Goal: Task Accomplishment & Management: Use online tool/utility

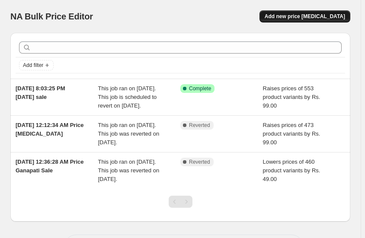
click at [331, 17] on span "Add new price [MEDICAL_DATA]" at bounding box center [304, 16] width 80 height 7
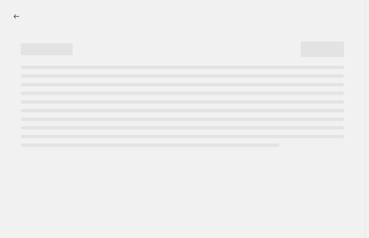
select select "percentage"
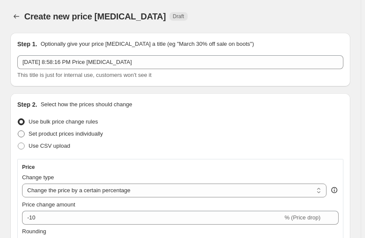
click at [21, 134] on span at bounding box center [21, 133] width 7 height 7
click at [18, 131] on input "Set product prices individually" at bounding box center [18, 130] width 0 height 0
radio input "true"
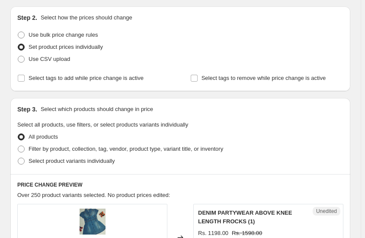
scroll to position [78, 0]
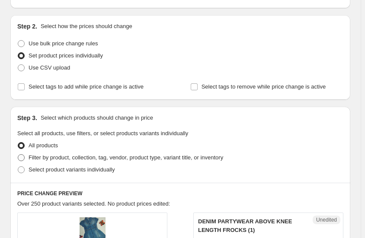
click at [22, 158] on span at bounding box center [21, 157] width 7 height 7
click at [18, 155] on input "Filter by product, collection, tag, vendor, product type, variant title, or inv…" at bounding box center [18, 154] width 0 height 0
radio input "true"
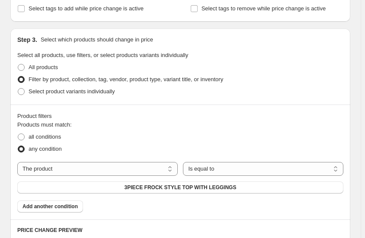
scroll to position [157, 0]
click at [225, 169] on select "Is equal to Is not equal to" at bounding box center [263, 169] width 160 height 14
click at [244, 186] on button "3PIECE FROCK STYLE TOP WITH LEGGINGS" at bounding box center [180, 187] width 326 height 12
click at [166, 168] on select "The product The product's collection The product's tag The product's vendor The…" at bounding box center [97, 169] width 160 height 14
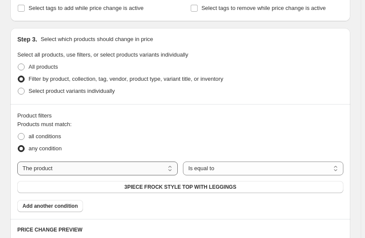
select select "tag"
click at [204, 188] on button "3/4th sleeves" at bounding box center [180, 187] width 326 height 12
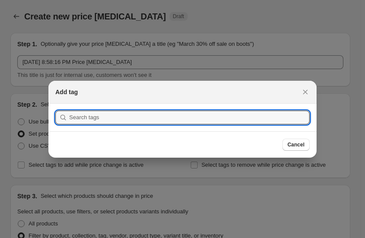
scroll to position [0, 0]
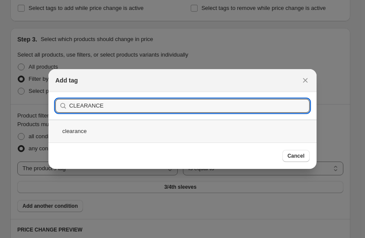
type input "CLEARANCE"
click at [94, 131] on div "clearance" at bounding box center [182, 131] width 268 height 23
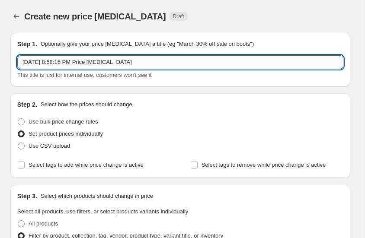
click at [131, 63] on input "[DATE] 8:58:16 PM Price [MEDICAL_DATA]" at bounding box center [180, 62] width 326 height 14
type input "[DATE] 8:58:16 PM CLEARANCE SALE PRICE DROP"
click at [21, 121] on span at bounding box center [21, 121] width 7 height 7
click at [18, 119] on input "Use bulk price change rules" at bounding box center [18, 118] width 0 height 0
radio input "true"
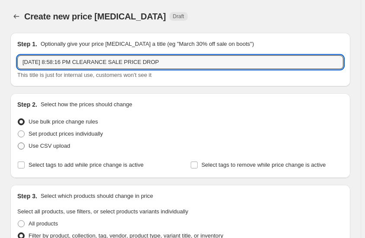
select select "percentage"
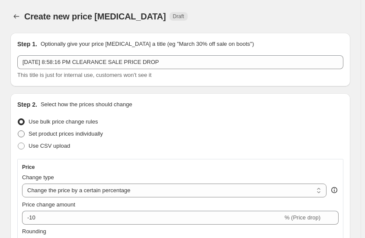
click at [23, 134] on span at bounding box center [21, 133] width 7 height 7
click at [18, 131] on input "Set product prices individually" at bounding box center [18, 130] width 0 height 0
radio input "true"
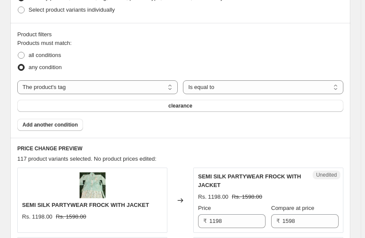
scroll to position [275, 0]
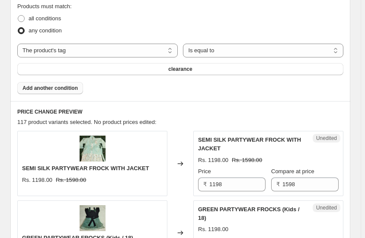
click at [68, 88] on span "Add another condition" at bounding box center [49, 88] width 55 height 7
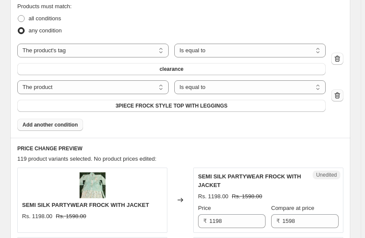
click at [337, 97] on icon "button" at bounding box center [336, 96] width 1 height 3
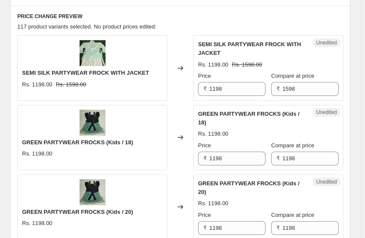
scroll to position [378, 0]
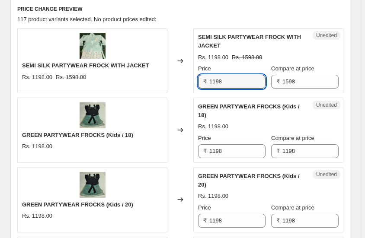
drag, startPoint x: 228, startPoint y: 79, endPoint x: 193, endPoint y: 81, distance: 35.5
click at [193, 81] on div "SEMI SILK PARTYWEAR FROCK WITH JACKET Rs. 1198.00 Rs. 1598.00 Changed to Unedit…" at bounding box center [180, 60] width 326 height 65
type input "899"
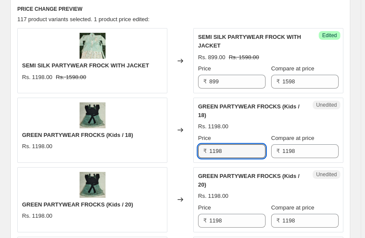
drag, startPoint x: 230, startPoint y: 142, endPoint x: 191, endPoint y: 145, distance: 39.0
click at [191, 145] on div "GREEN PARTYWEAR FROCKS (Kids / 18) Rs. 1198.00 Changed to Unedited GREEN PARTYW…" at bounding box center [180, 130] width 326 height 65
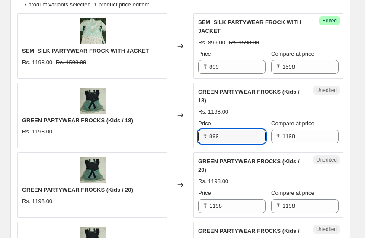
scroll to position [417, 0]
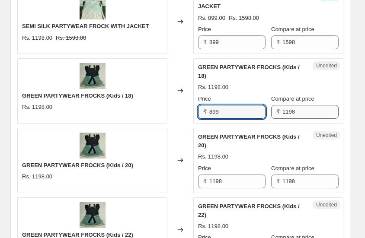
type input "899"
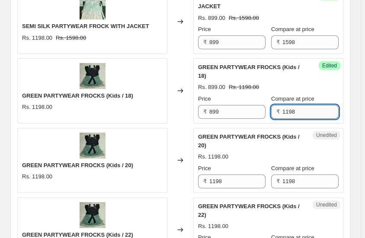
click at [299, 105] on input "1198" at bounding box center [310, 112] width 56 height 14
type input "1598"
click at [298, 175] on input "1198" at bounding box center [310, 182] width 56 height 14
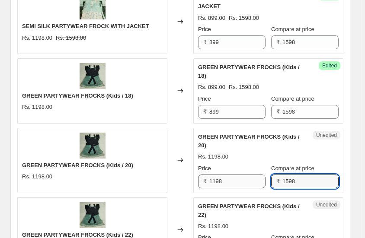
type input "1598"
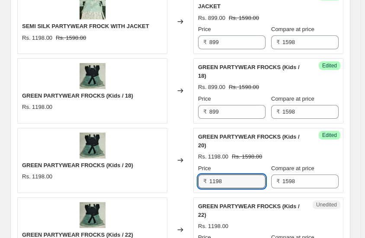
drag, startPoint x: 226, startPoint y: 162, endPoint x: 201, endPoint y: 163, distance: 24.6
click at [201, 175] on div "₹ 1198" at bounding box center [231, 182] width 67 height 14
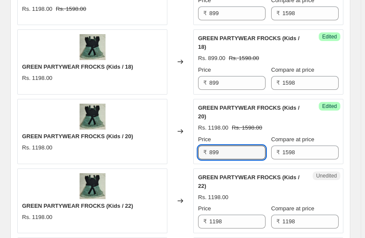
scroll to position [496, 0]
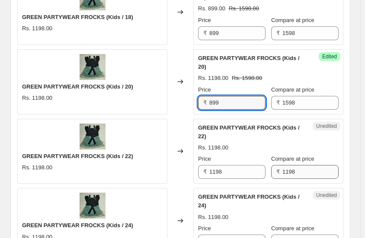
type input "899"
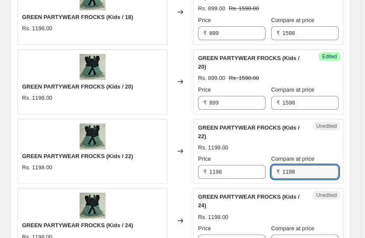
drag, startPoint x: 300, startPoint y: 149, endPoint x: 281, endPoint y: 150, distance: 19.0
click at [281, 165] on div "₹ 1198" at bounding box center [304, 172] width 67 height 14
type input "1598"
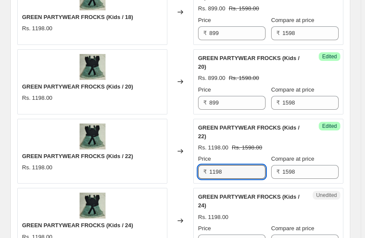
drag, startPoint x: 225, startPoint y: 146, endPoint x: 194, endPoint y: 147, distance: 31.5
click at [194, 147] on div "GREEN PARTYWEAR FROCKS (Kids / 22) Rs. 1198.00 Changed to Success Edited GREEN …" at bounding box center [180, 151] width 326 height 65
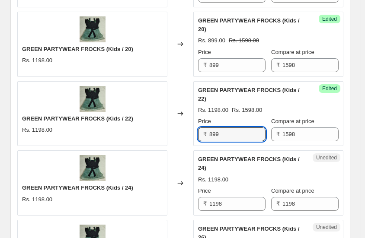
scroll to position [614, 0]
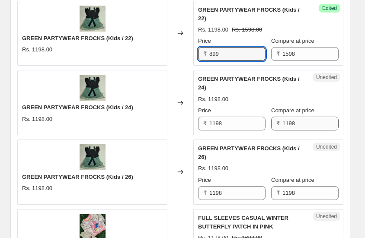
type input "899"
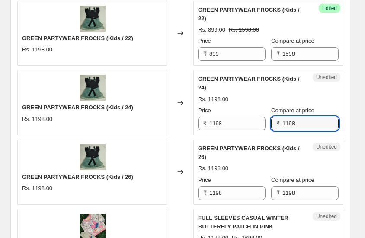
drag, startPoint x: 302, startPoint y: 93, endPoint x: 274, endPoint y: 92, distance: 27.7
click at [274, 117] on div "₹ 1198" at bounding box center [304, 124] width 67 height 14
type input "1598"
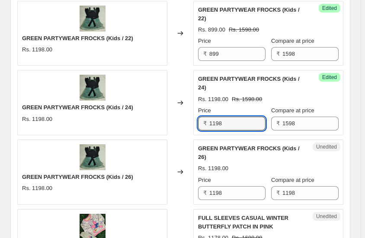
drag, startPoint x: 227, startPoint y: 92, endPoint x: 208, endPoint y: 93, distance: 18.7
click at [208, 117] on div "₹ 1198" at bounding box center [231, 124] width 67 height 14
type input "899"
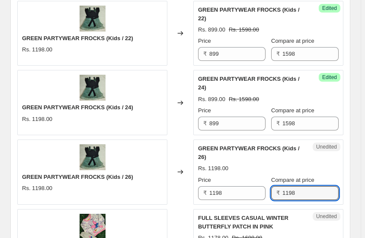
drag, startPoint x: 304, startPoint y: 154, endPoint x: 275, endPoint y: 153, distance: 29.0
click at [275, 186] on div "₹ 1198" at bounding box center [304, 193] width 67 height 14
type input "1598"
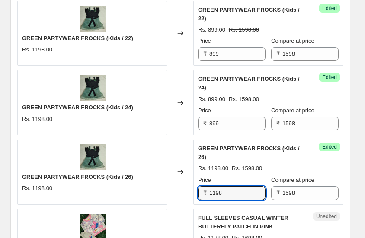
drag, startPoint x: 222, startPoint y: 152, endPoint x: 204, endPoint y: 153, distance: 17.7
click at [204, 186] on div "₹ 1198" at bounding box center [231, 193] width 67 height 14
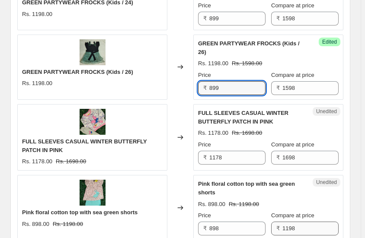
scroll to position [731, 0]
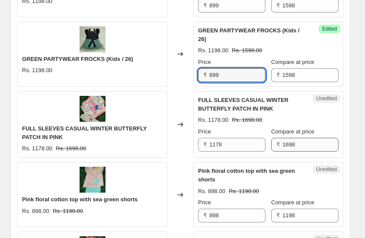
type input "899"
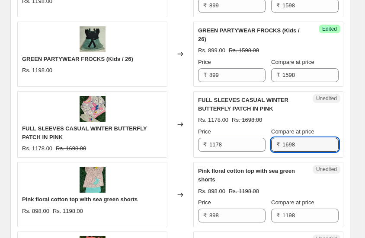
drag, startPoint x: 301, startPoint y: 106, endPoint x: 278, endPoint y: 108, distance: 22.9
click at [278, 138] on div "₹ 1698" at bounding box center [304, 145] width 67 height 14
type input "1799"
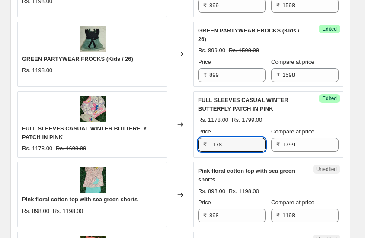
drag, startPoint x: 232, startPoint y: 106, endPoint x: 206, endPoint y: 106, distance: 26.4
click at [206, 138] on div "₹ 1178" at bounding box center [231, 145] width 67 height 14
type input "1"
type input "999"
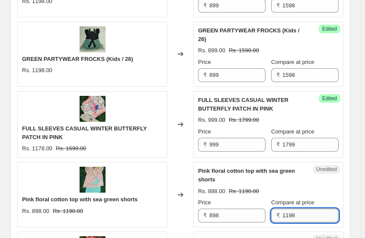
click at [304, 209] on input "1198" at bounding box center [310, 216] width 56 height 14
type input "1139"
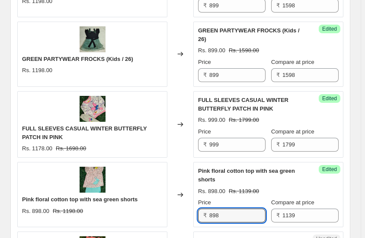
drag, startPoint x: 223, startPoint y: 178, endPoint x: 204, endPoint y: 180, distance: 18.2
click at [204, 209] on div "₹ 898" at bounding box center [231, 216] width 67 height 14
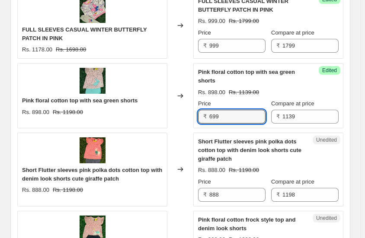
scroll to position [849, 0]
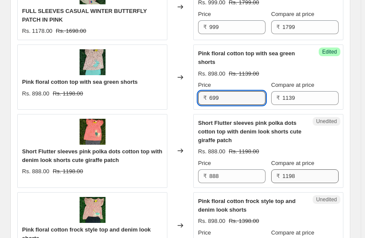
type input "699"
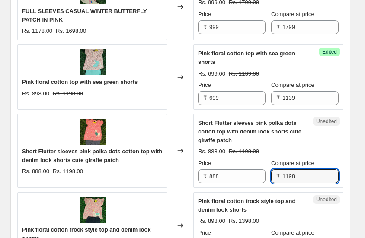
drag, startPoint x: 304, startPoint y: 135, endPoint x: 278, endPoint y: 137, distance: 25.5
click at [278, 169] on div "₹ 1198" at bounding box center [304, 176] width 67 height 14
type input "1139"
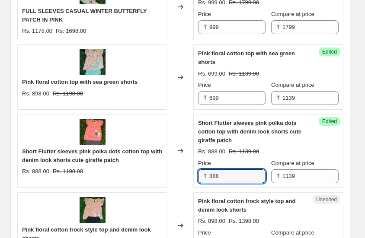
drag, startPoint x: 225, startPoint y: 138, endPoint x: 204, endPoint y: 140, distance: 20.9
click at [204, 169] on div "₹ 888" at bounding box center [231, 176] width 67 height 14
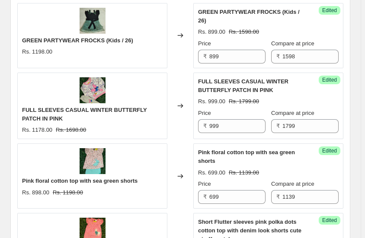
scroll to position [731, 0]
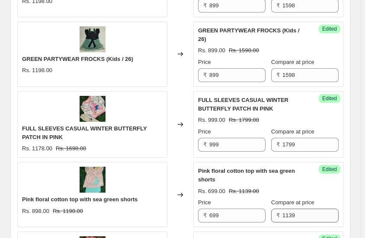
type input "699"
click at [303, 209] on input "1139" at bounding box center [310, 216] width 56 height 14
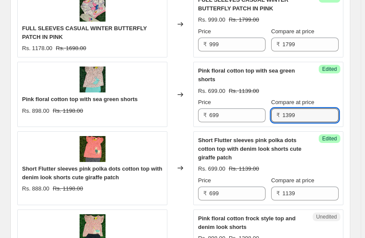
scroll to position [849, 0]
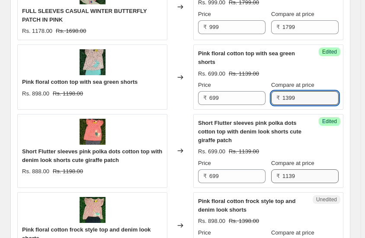
type input "1399"
click at [300, 169] on input "1139" at bounding box center [310, 176] width 56 height 14
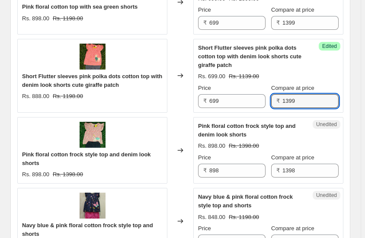
scroll to position [928, 0]
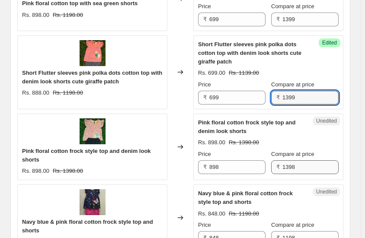
type input "1399"
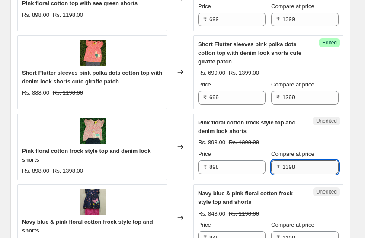
click at [301, 160] on input "1398" at bounding box center [310, 167] width 56 height 14
type input "1399"
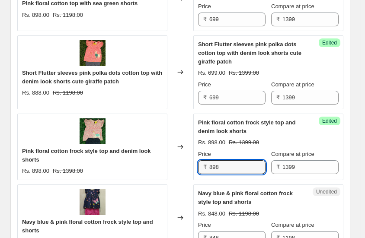
drag, startPoint x: 223, startPoint y: 127, endPoint x: 204, endPoint y: 127, distance: 19.0
click at [204, 160] on div "₹ 898" at bounding box center [231, 167] width 67 height 14
type input "749"
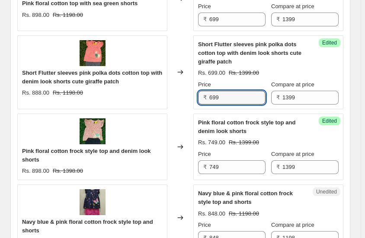
drag, startPoint x: 221, startPoint y: 60, endPoint x: 207, endPoint y: 61, distance: 13.9
click at [207, 91] on div "₹ 699" at bounding box center [231, 98] width 67 height 14
type input "749"
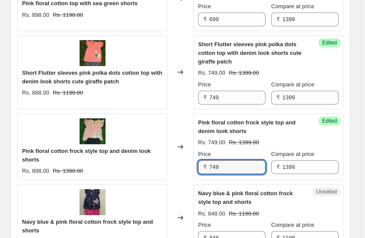
drag, startPoint x: 223, startPoint y: 129, endPoint x: 209, endPoint y: 128, distance: 13.9
click at [209, 160] on div "₹ 749" at bounding box center [231, 167] width 67 height 14
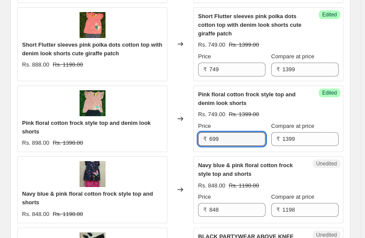
scroll to position [967, 0]
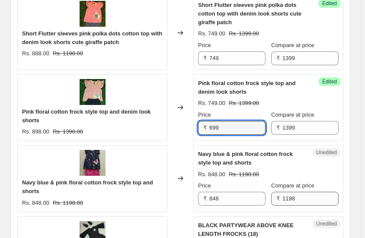
type input "699"
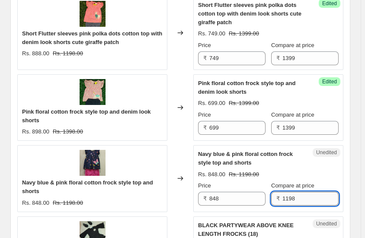
drag, startPoint x: 302, startPoint y: 157, endPoint x: 288, endPoint y: 159, distance: 13.5
click at [288, 192] on input "1198" at bounding box center [310, 199] width 56 height 14
type input "1399"
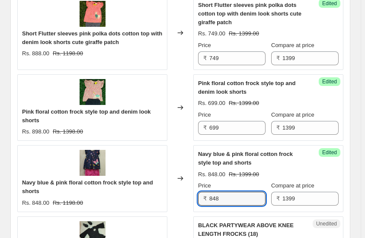
drag, startPoint x: 221, startPoint y: 162, endPoint x: 203, endPoint y: 162, distance: 18.6
click at [203, 192] on div "₹ 848" at bounding box center [231, 199] width 67 height 14
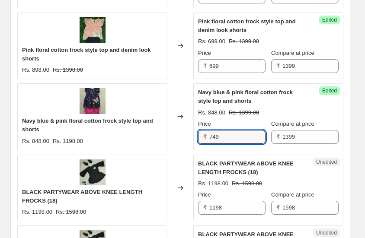
scroll to position [1046, 0]
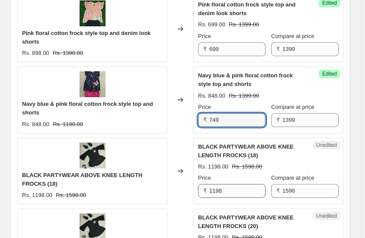
type input "749"
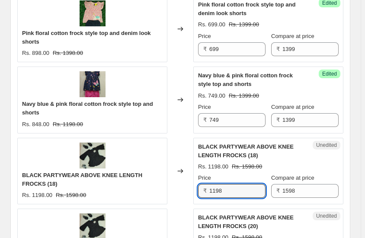
drag, startPoint x: 227, startPoint y: 150, endPoint x: 208, endPoint y: 153, distance: 18.8
click at [208, 184] on div "₹ 1198" at bounding box center [231, 191] width 67 height 14
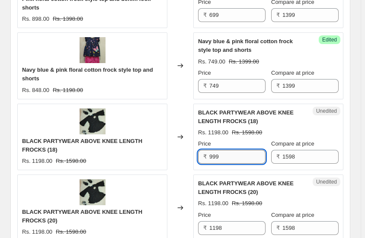
scroll to position [1164, 0]
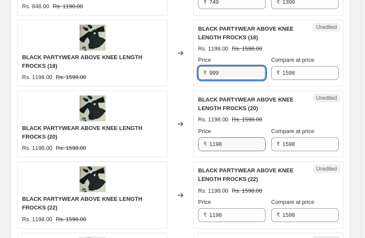
type input "999"
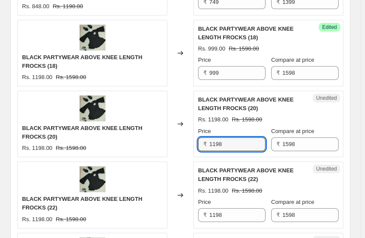
drag, startPoint x: 226, startPoint y: 105, endPoint x: 206, endPoint y: 107, distance: 19.5
click at [206, 137] on div "₹ 1198" at bounding box center [231, 144] width 67 height 14
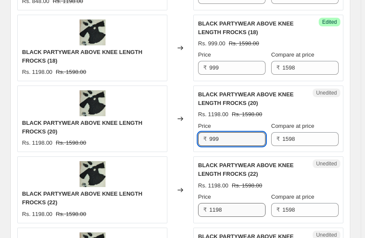
scroll to position [1203, 0]
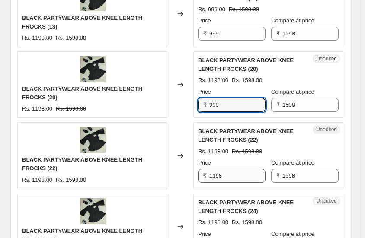
type input "999"
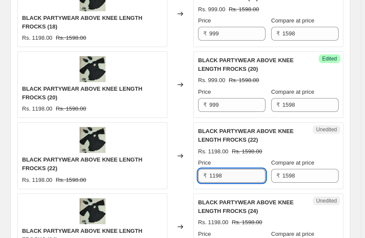
click at [210, 169] on input "1198" at bounding box center [237, 176] width 56 height 14
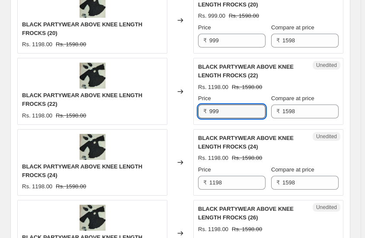
scroll to position [1281, 0]
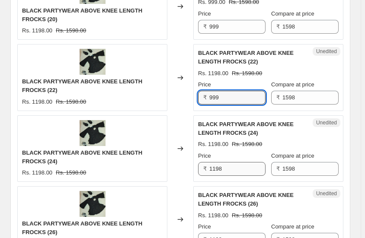
type input "999"
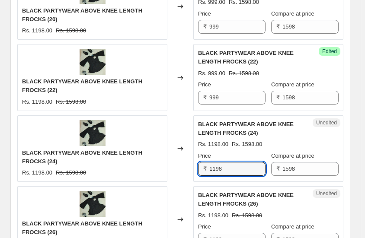
drag, startPoint x: 224, startPoint y: 130, endPoint x: 203, endPoint y: 132, distance: 21.7
click at [203, 162] on div "₹ 1198" at bounding box center [231, 169] width 67 height 14
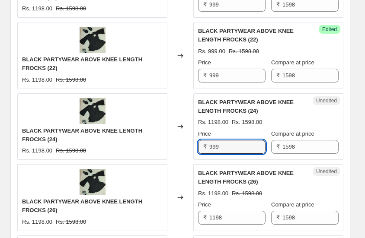
scroll to position [1320, 0]
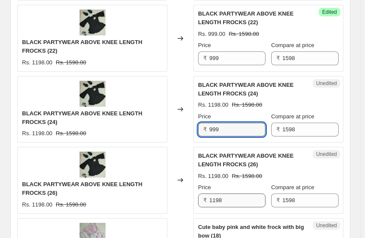
type input "999"
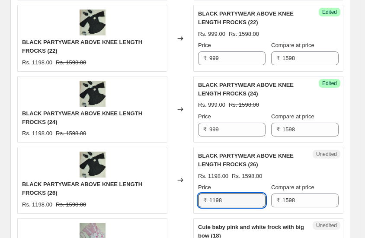
drag, startPoint x: 227, startPoint y: 161, endPoint x: 200, endPoint y: 164, distance: 26.5
click at [200, 194] on div "₹ 1198" at bounding box center [231, 201] width 67 height 14
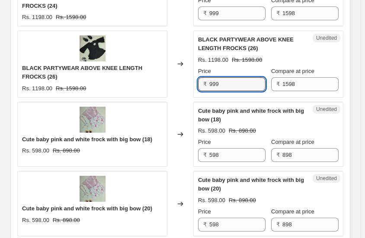
scroll to position [1438, 0]
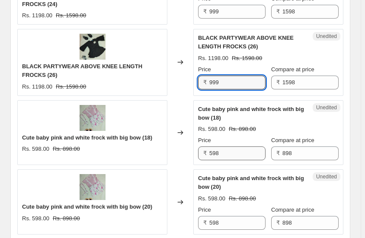
type input "999"
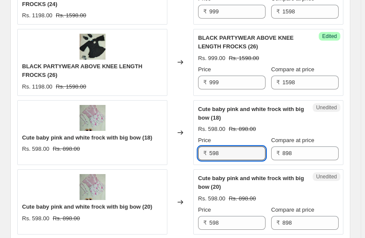
drag, startPoint x: 223, startPoint y: 114, endPoint x: 203, endPoint y: 114, distance: 20.7
click at [203, 146] on div "₹ 598" at bounding box center [231, 153] width 67 height 14
type input "449"
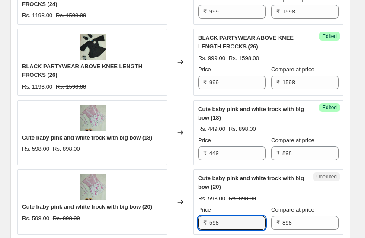
drag, startPoint x: 225, startPoint y: 184, endPoint x: 198, endPoint y: 186, distance: 26.4
click at [198, 186] on div "Unedited Cute baby pink and white frock with big bow (20) Rs. 598.00 Rs. 898.00…" at bounding box center [268, 201] width 150 height 65
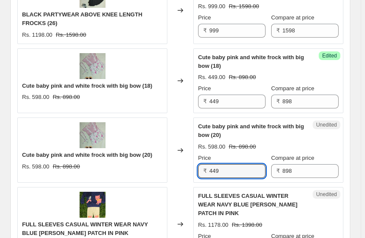
scroll to position [1517, 0]
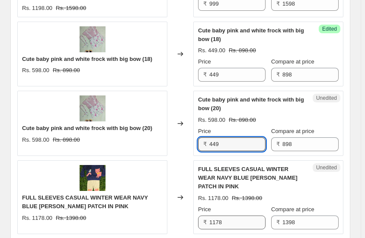
type input "449"
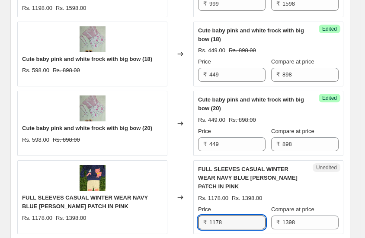
drag, startPoint x: 228, startPoint y: 172, endPoint x: 207, endPoint y: 173, distance: 21.6
click at [207, 216] on div "₹ 1178" at bounding box center [231, 223] width 67 height 14
type input "999"
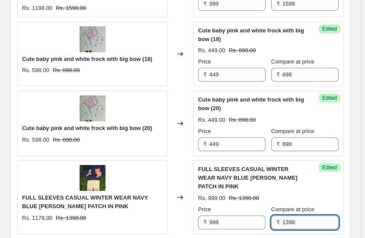
click at [299, 216] on input "1398" at bounding box center [310, 223] width 56 height 14
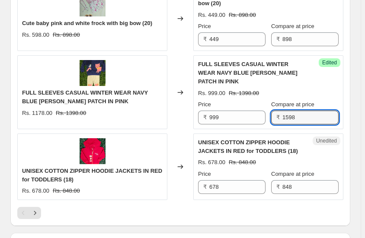
scroll to position [1635, 0]
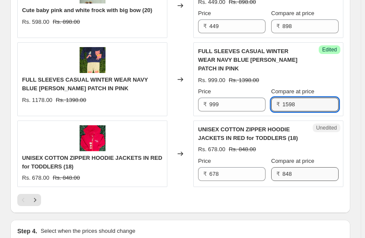
type input "1598"
click at [299, 167] on input "848" at bounding box center [310, 174] width 56 height 14
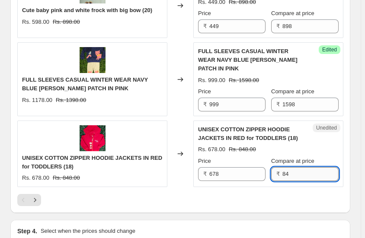
type input "8"
type input "1199"
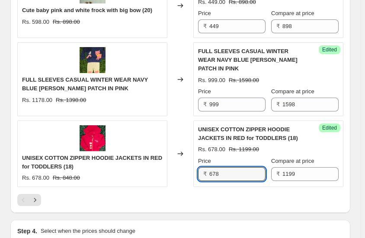
drag, startPoint x: 222, startPoint y: 127, endPoint x: 203, endPoint y: 129, distance: 19.6
click at [203, 167] on div "₹ 678" at bounding box center [231, 174] width 67 height 14
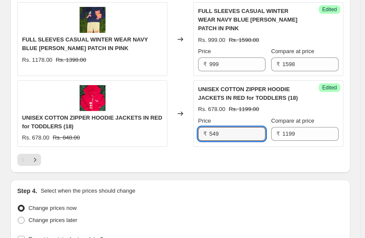
scroll to position [1713, 0]
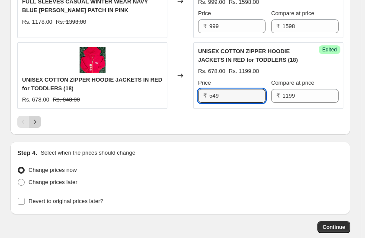
type input "549"
click at [35, 120] on icon "Next" at bounding box center [35, 122] width 2 height 4
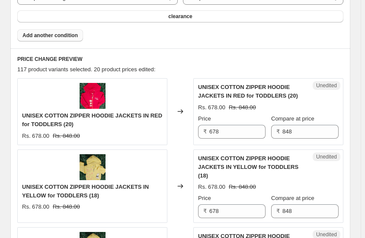
scroll to position [353, 0]
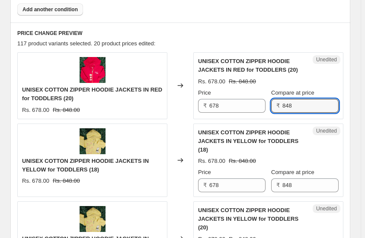
drag, startPoint x: 298, startPoint y: 104, endPoint x: 281, endPoint y: 106, distance: 16.9
click at [281, 106] on div "₹ 848" at bounding box center [304, 106] width 67 height 14
type input "1199"
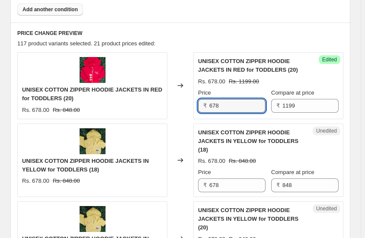
drag, startPoint x: 225, startPoint y: 107, endPoint x: 204, endPoint y: 107, distance: 20.7
click at [204, 107] on div "₹ 678" at bounding box center [231, 106] width 67 height 14
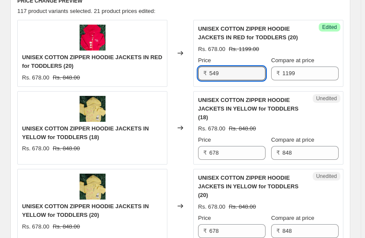
scroll to position [393, 0]
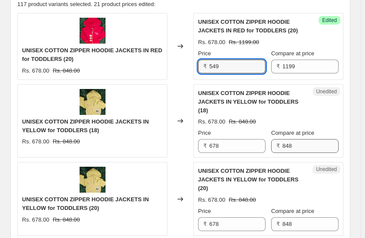
type input "549"
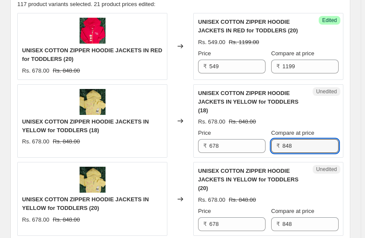
drag, startPoint x: 298, startPoint y: 136, endPoint x: 277, endPoint y: 136, distance: 20.7
click at [277, 139] on div "₹ 848" at bounding box center [304, 146] width 67 height 14
type input "1199"
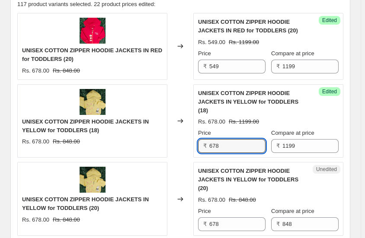
drag, startPoint x: 221, startPoint y: 135, endPoint x: 199, endPoint y: 138, distance: 21.8
click at [199, 139] on div "₹ 678" at bounding box center [231, 146] width 67 height 14
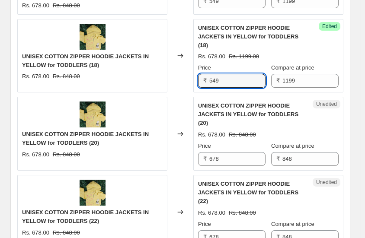
scroll to position [471, 0]
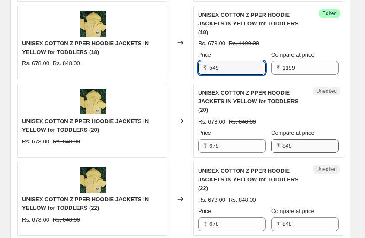
type input "549"
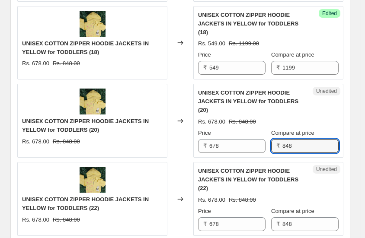
drag, startPoint x: 299, startPoint y: 128, endPoint x: 280, endPoint y: 130, distance: 19.1
click at [280, 139] on div "₹ 848" at bounding box center [304, 146] width 67 height 14
type input "1199"
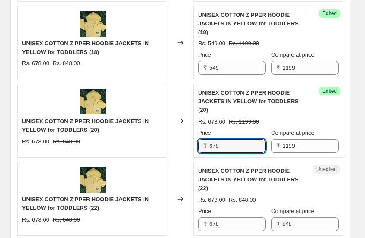
drag, startPoint x: 219, startPoint y: 128, endPoint x: 197, endPoint y: 130, distance: 21.7
click at [197, 130] on div "Success Edited UNISEX COTTON ZIPPER HOODIE JACKETS IN YELLOW for TODDLERS (20) …" at bounding box center [268, 121] width 150 height 74
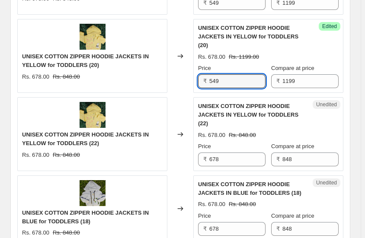
scroll to position [550, 0]
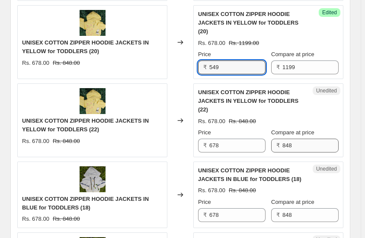
type input "549"
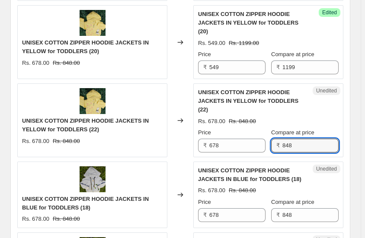
drag, startPoint x: 295, startPoint y: 119, endPoint x: 274, endPoint y: 121, distance: 20.4
click at [274, 139] on div "₹ 848" at bounding box center [304, 146] width 67 height 14
type input "1199"
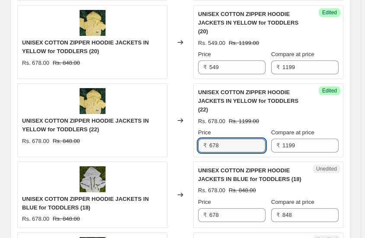
drag, startPoint x: 226, startPoint y: 121, endPoint x: 203, endPoint y: 121, distance: 22.5
click at [203, 139] on div "₹ 678" at bounding box center [231, 146] width 67 height 14
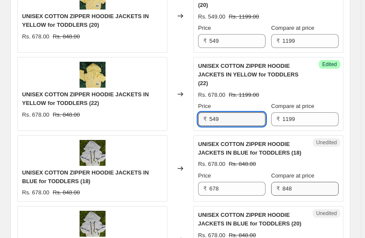
scroll to position [589, 0]
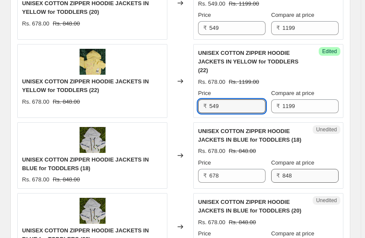
type input "549"
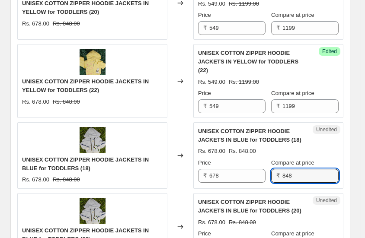
drag, startPoint x: 298, startPoint y: 152, endPoint x: 277, endPoint y: 153, distance: 20.7
click at [277, 169] on div "₹ 848" at bounding box center [304, 176] width 67 height 14
type input "1199"
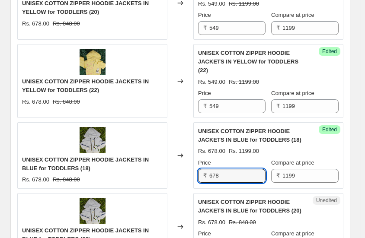
drag, startPoint x: 224, startPoint y: 154, endPoint x: 197, endPoint y: 153, distance: 27.2
click at [197, 153] on div "Success Edited UNISEX COTTON ZIPPER HOODIE JACKETS IN BLUE for TODDLERS (18) Rs…" at bounding box center [268, 155] width 150 height 67
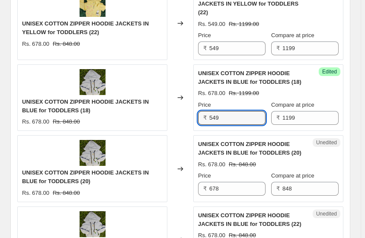
scroll to position [668, 0]
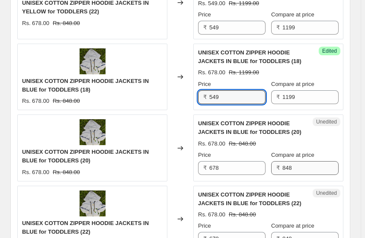
type input "549"
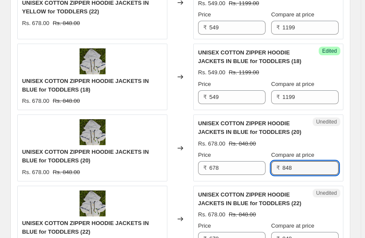
drag, startPoint x: 297, startPoint y: 144, endPoint x: 273, endPoint y: 145, distance: 24.2
click at [273, 151] on div "Price ₹ 678 Compare at price ₹ 848" at bounding box center [268, 163] width 140 height 24
type input "1199"
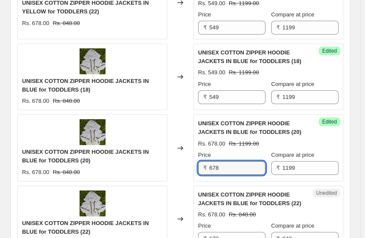
drag, startPoint x: 225, startPoint y: 146, endPoint x: 201, endPoint y: 146, distance: 23.8
click at [201, 161] on div "₹ 678" at bounding box center [231, 168] width 67 height 14
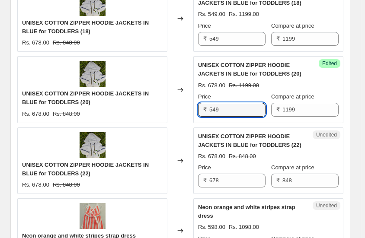
scroll to position [746, 0]
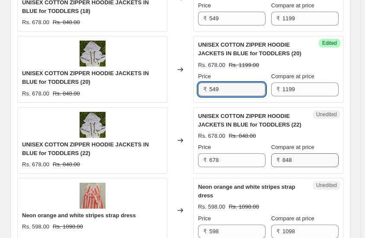
type input "549"
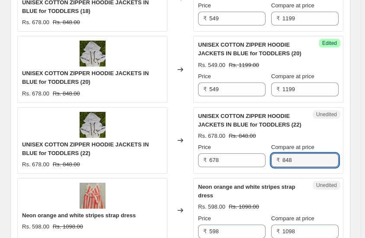
drag, startPoint x: 299, startPoint y: 138, endPoint x: 277, endPoint y: 140, distance: 21.2
click at [277, 153] on div "₹ 848" at bounding box center [304, 160] width 67 height 14
type input "1199"
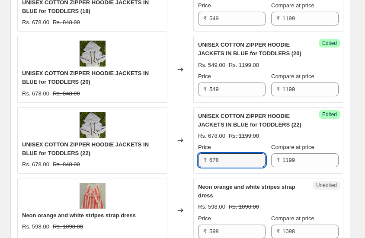
drag, startPoint x: 228, startPoint y: 138, endPoint x: 200, endPoint y: 135, distance: 28.2
click at [202, 153] on div "₹ 678" at bounding box center [231, 160] width 67 height 14
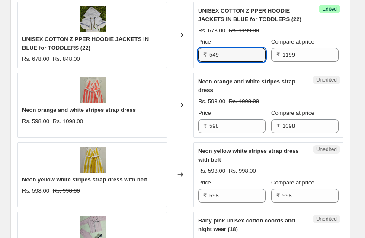
scroll to position [864, 0]
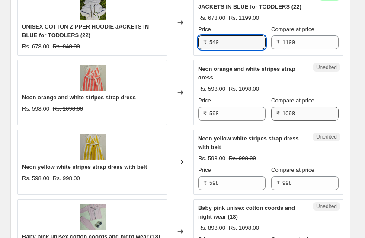
type input "549"
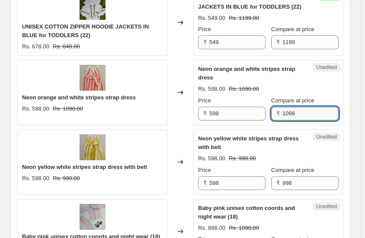
drag, startPoint x: 302, startPoint y: 91, endPoint x: 274, endPoint y: 87, distance: 28.3
click at [274, 107] on div "₹ 1098" at bounding box center [304, 114] width 67 height 14
type input "1199"
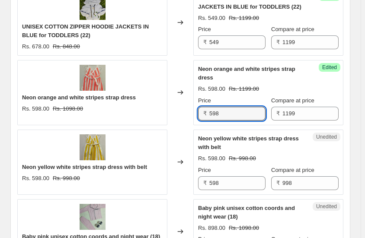
drag, startPoint x: 220, startPoint y: 91, endPoint x: 205, endPoint y: 92, distance: 15.6
click at [205, 107] on div "₹ 598" at bounding box center [231, 114] width 67 height 14
type input "449"
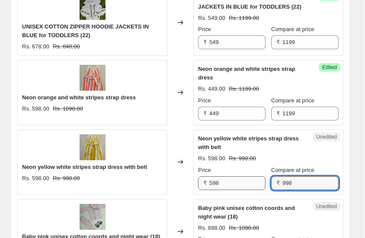
drag, startPoint x: 302, startPoint y: 160, endPoint x: 264, endPoint y: 162, distance: 37.6
click at [264, 166] on div "Price ₹ 598 Compare at price ₹ 998" at bounding box center [268, 178] width 140 height 24
type input "1199"
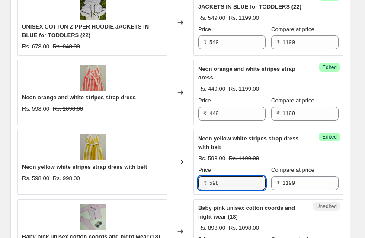
drag, startPoint x: 225, startPoint y: 159, endPoint x: 196, endPoint y: 161, distance: 29.0
click at [196, 161] on div "Success Edited Neon yellow white stripes strap dress with belt Rs. 598.00 Rs. 1…" at bounding box center [268, 162] width 150 height 65
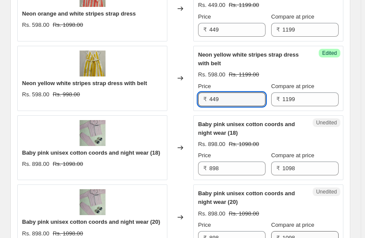
scroll to position [982, 0]
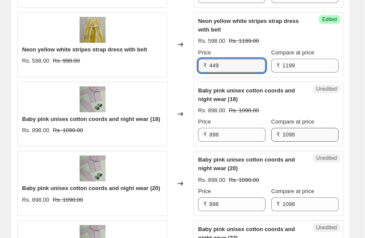
type input "449"
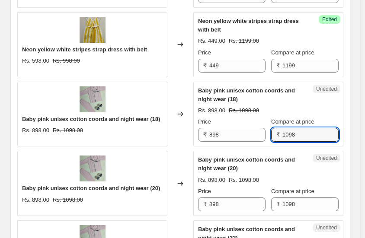
drag, startPoint x: 304, startPoint y: 111, endPoint x: 271, endPoint y: 111, distance: 32.8
click at [271, 118] on div "Price ₹ 898 Compare at price ₹ 1098" at bounding box center [268, 130] width 140 height 24
type input "1199"
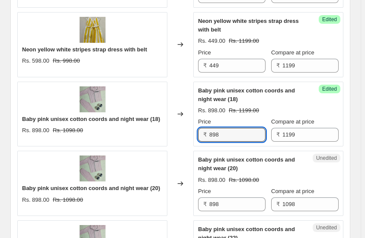
drag, startPoint x: 224, startPoint y: 111, endPoint x: 201, endPoint y: 111, distance: 22.5
click at [201, 128] on div "₹ 898" at bounding box center [231, 135] width 67 height 14
type input "729"
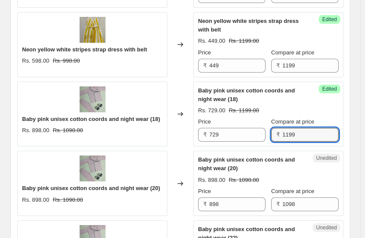
drag, startPoint x: 302, startPoint y: 110, endPoint x: 281, endPoint y: 111, distance: 20.3
click at [281, 128] on div "₹ 1199" at bounding box center [304, 135] width 67 height 14
type input "1499"
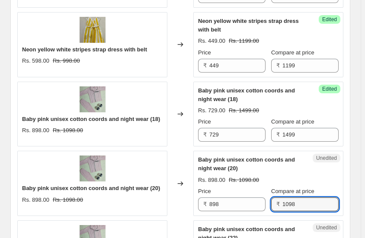
drag, startPoint x: 303, startPoint y: 181, endPoint x: 277, endPoint y: 179, distance: 26.4
click at [277, 197] on div "₹ 1098" at bounding box center [304, 204] width 67 height 14
type input "1499"
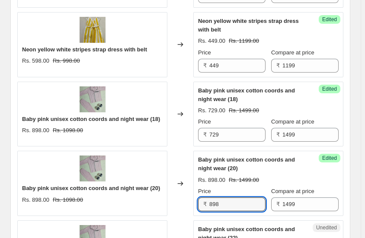
drag, startPoint x: 224, startPoint y: 180, endPoint x: 197, endPoint y: 182, distance: 27.8
click at [197, 182] on div "Success Edited Baby pink unisex cotton coords and night wear (20) Rs. 898.00 Rs…" at bounding box center [268, 183] width 150 height 65
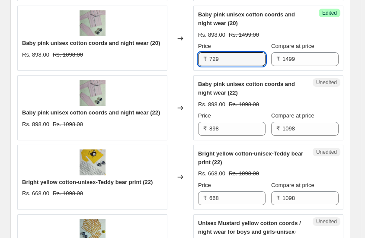
scroll to position [1139, 0]
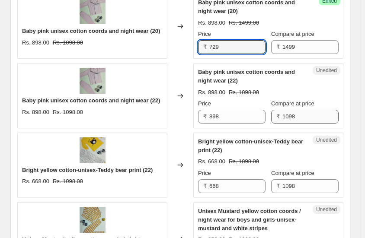
type input "729"
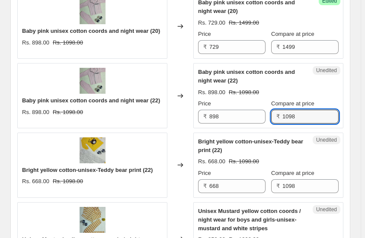
drag, startPoint x: 305, startPoint y: 93, endPoint x: 280, endPoint y: 92, distance: 24.7
click at [280, 110] on div "₹ 1098" at bounding box center [304, 117] width 67 height 14
type input "1499"
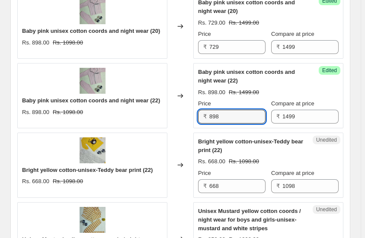
drag, startPoint x: 222, startPoint y: 91, endPoint x: 194, endPoint y: 93, distance: 27.3
click at [194, 93] on div "Success Edited Baby pink unisex cotton coords and night wear (22) Rs. 898.00 Rs…" at bounding box center [268, 95] width 150 height 65
type input "729"
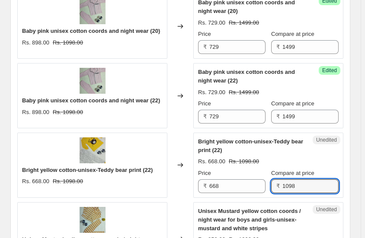
drag, startPoint x: 304, startPoint y: 162, endPoint x: 276, endPoint y: 162, distance: 28.5
click at [276, 179] on div "₹ 1098" at bounding box center [304, 186] width 67 height 14
type input "1499"
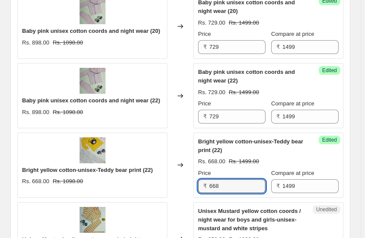
drag, startPoint x: 222, startPoint y: 161, endPoint x: 196, endPoint y: 160, distance: 26.4
click at [196, 160] on div "Success Edited Bright yellow cotton-unisex-Teddy bear print (22) Rs. 668.00 Rs.…" at bounding box center [268, 165] width 150 height 65
type input "5"
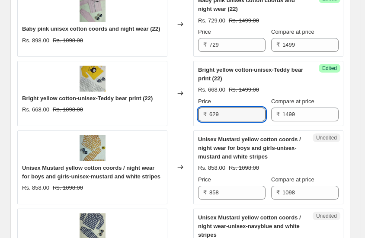
scroll to position [1218, 0]
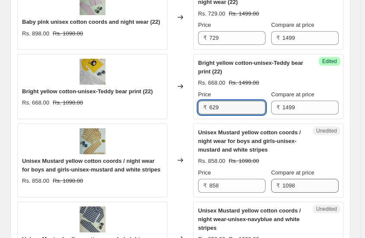
type input "629"
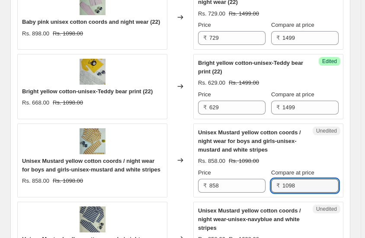
drag, startPoint x: 304, startPoint y: 160, endPoint x: 271, endPoint y: 160, distance: 32.4
click at [271, 169] on div "Price ₹ 858 Compare at price ₹ 1098" at bounding box center [268, 181] width 140 height 24
type input "1499"
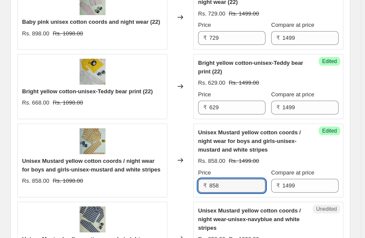
drag, startPoint x: 227, startPoint y: 160, endPoint x: 197, endPoint y: 158, distance: 29.9
click at [197, 158] on div "Success Edited Unisex Mustard yellow cotton coords / night wear for boys and gi…" at bounding box center [268, 161] width 150 height 74
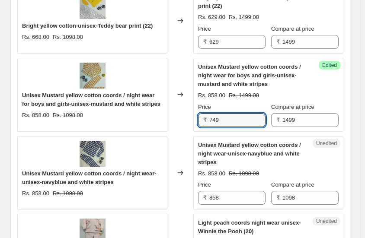
scroll to position [1296, 0]
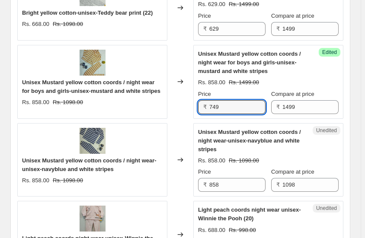
drag, startPoint x: 224, startPoint y: 81, endPoint x: 208, endPoint y: 81, distance: 16.0
click at [208, 100] on div "₹ 749" at bounding box center [231, 107] width 67 height 14
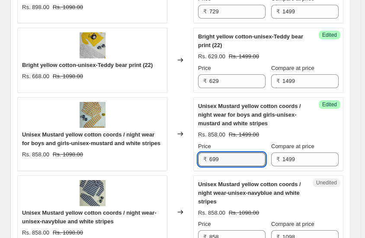
scroll to position [1257, 0]
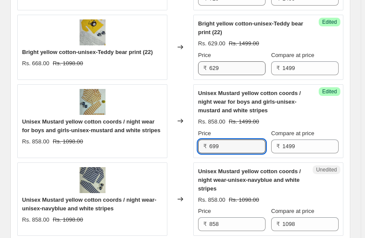
type input "699"
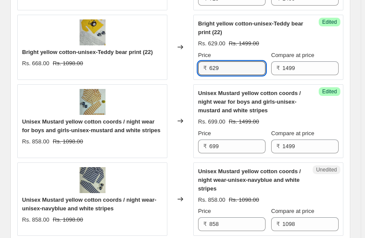
drag, startPoint x: 222, startPoint y: 43, endPoint x: 205, endPoint y: 43, distance: 17.3
click at [205, 61] on div "₹ 629" at bounding box center [231, 68] width 67 height 14
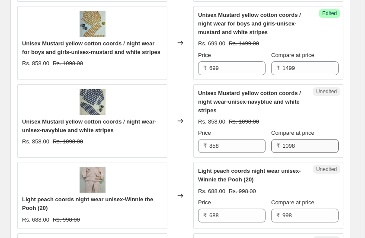
type input "599"
drag, startPoint x: 299, startPoint y: 118, endPoint x: 271, endPoint y: 120, distance: 28.6
click at [271, 129] on div "Price ₹ 858 Compare at price ₹ 1098" at bounding box center [268, 141] width 140 height 24
type input "1499"
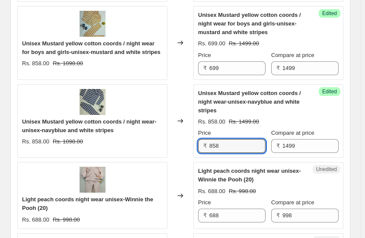
drag, startPoint x: 227, startPoint y: 120, endPoint x: 196, endPoint y: 121, distance: 30.7
click at [196, 121] on div "Success Edited Unisex Mustard yellow cotton coords / night wear-unisex-navyblue…" at bounding box center [268, 121] width 150 height 74
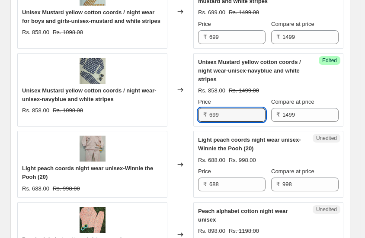
scroll to position [1414, 0]
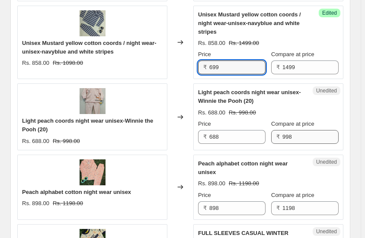
type input "699"
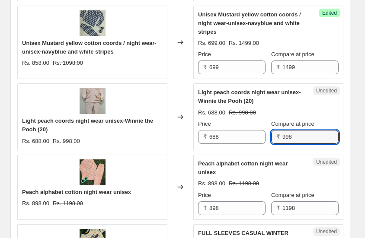
drag, startPoint x: 297, startPoint y: 111, endPoint x: 277, endPoint y: 113, distance: 20.8
click at [277, 130] on div "₹ 998" at bounding box center [304, 137] width 67 height 14
type input "1199"
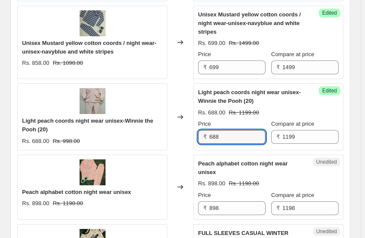
drag, startPoint x: 223, startPoint y: 111, endPoint x: 200, endPoint y: 111, distance: 22.0
click at [200, 130] on div "₹ 688" at bounding box center [231, 137] width 67 height 14
type input "629"
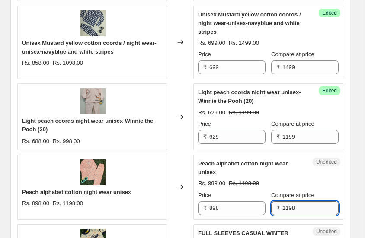
click at [301, 201] on input "1198" at bounding box center [310, 208] width 56 height 14
type input "1199"
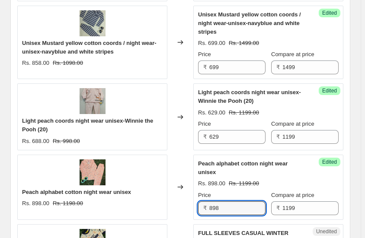
drag, startPoint x: 223, startPoint y: 173, endPoint x: 204, endPoint y: 175, distance: 19.5
click at [204, 201] on div "₹ 898" at bounding box center [231, 208] width 67 height 14
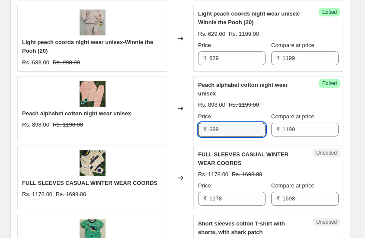
scroll to position [1532, 0]
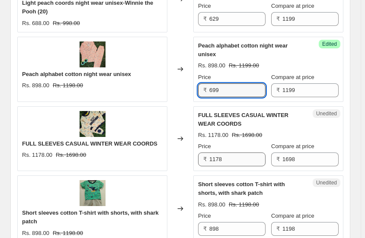
type input "699"
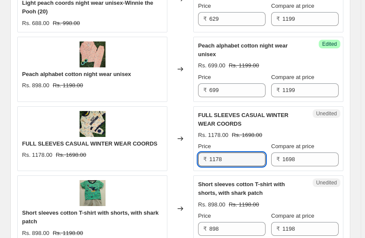
drag, startPoint x: 223, startPoint y: 127, endPoint x: 208, endPoint y: 128, distance: 15.2
click at [208, 153] on div "₹ 1178" at bounding box center [231, 160] width 67 height 14
type input "999"
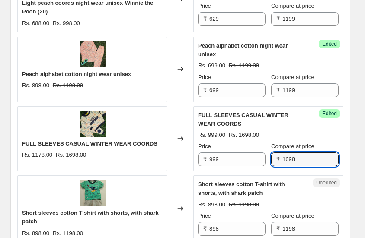
drag, startPoint x: 303, startPoint y: 127, endPoint x: 282, endPoint y: 113, distance: 25.2
click at [277, 153] on div "₹ 1698" at bounding box center [304, 160] width 67 height 14
type input "1799"
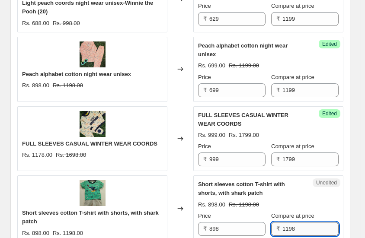
drag, startPoint x: 301, startPoint y: 196, endPoint x: 285, endPoint y: 201, distance: 16.8
click at [285, 222] on input "1198" at bounding box center [310, 229] width 56 height 14
type input "1399"
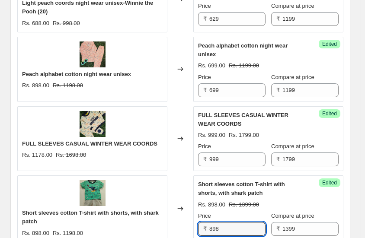
drag, startPoint x: 223, startPoint y: 195, endPoint x: 201, endPoint y: 194, distance: 22.1
click at [201, 222] on div "₹ 898" at bounding box center [231, 229] width 67 height 14
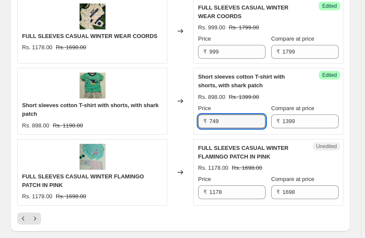
scroll to position [1650, 0]
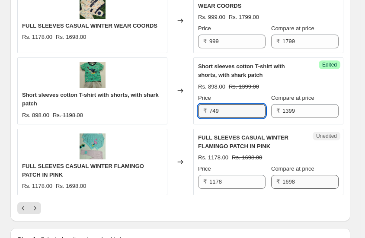
type input "749"
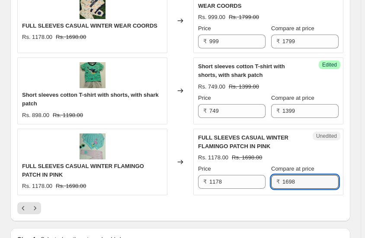
drag, startPoint x: 304, startPoint y: 148, endPoint x: 277, endPoint y: 147, distance: 26.8
click at [277, 175] on div "₹ 1698" at bounding box center [304, 182] width 67 height 14
type input "1799"
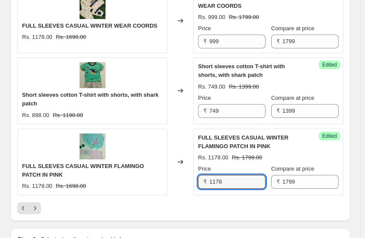
drag, startPoint x: 227, startPoint y: 149, endPoint x: 207, endPoint y: 145, distance: 19.7
click at [207, 175] on div "₹ 1178" at bounding box center [231, 182] width 67 height 14
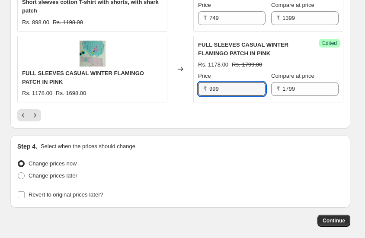
scroll to position [1750, 0]
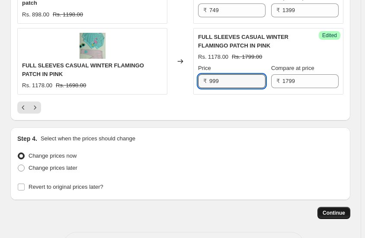
type input "999"
click at [336, 210] on span "Continue" at bounding box center [333, 213] width 22 height 7
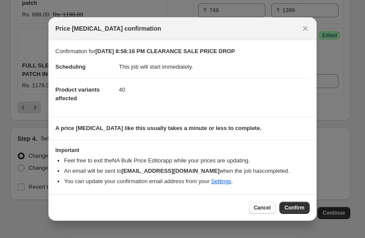
click at [261, 207] on span "Cancel" at bounding box center [262, 207] width 17 height 7
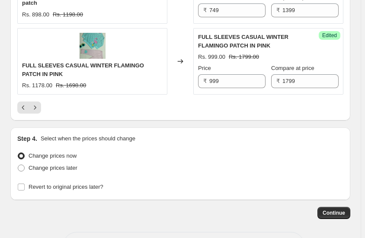
drag, startPoint x: 22, startPoint y: 154, endPoint x: 31, endPoint y: 161, distance: 11.7
click at [22, 184] on input "Revert to original prices later?" at bounding box center [21, 187] width 7 height 7
checkbox input "true"
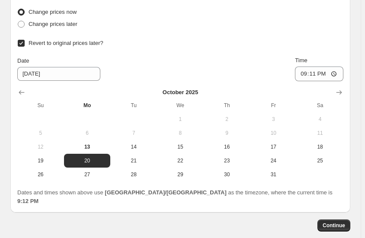
scroll to position [1898, 0]
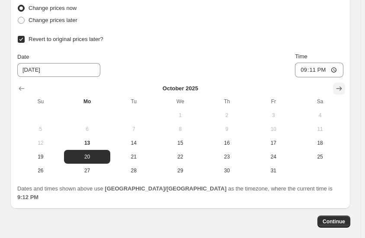
click at [342, 86] on icon "Show next month, November 2025" at bounding box center [339, 88] width 6 height 4
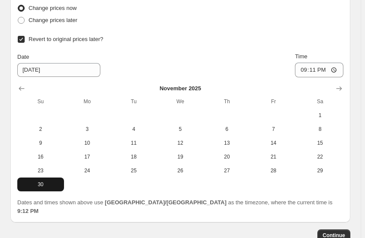
click at [40, 181] on span "30" at bounding box center [41, 184] width 40 height 7
type input "[DATE]"
click at [336, 232] on span "Continue" at bounding box center [333, 235] width 22 height 7
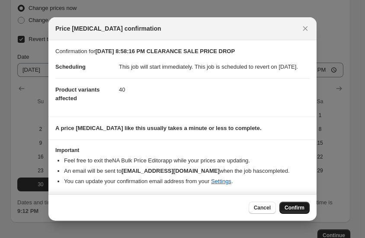
click at [294, 211] on span "Confirm" at bounding box center [294, 207] width 20 height 7
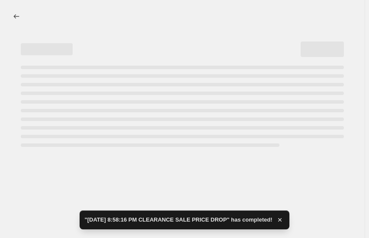
select select "tag"
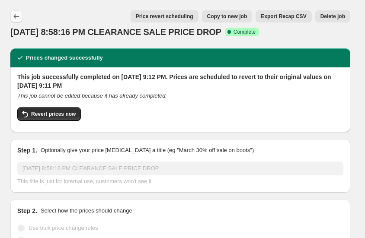
click at [17, 16] on icon "Price change jobs" at bounding box center [17, 16] width 6 height 4
